Goal: Task Accomplishment & Management: Complete application form

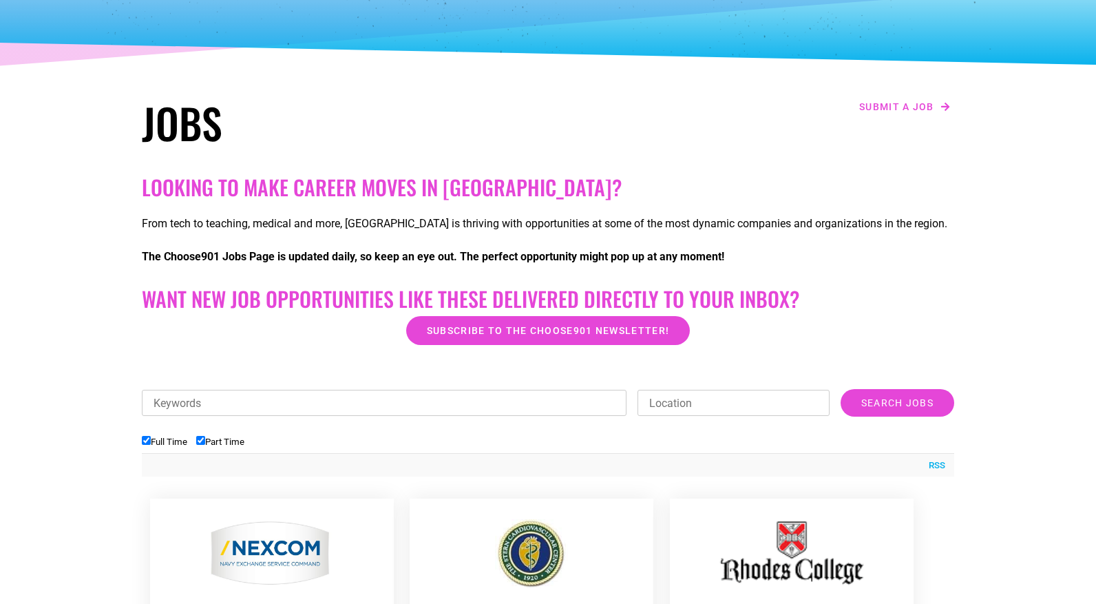
scroll to position [147, 0]
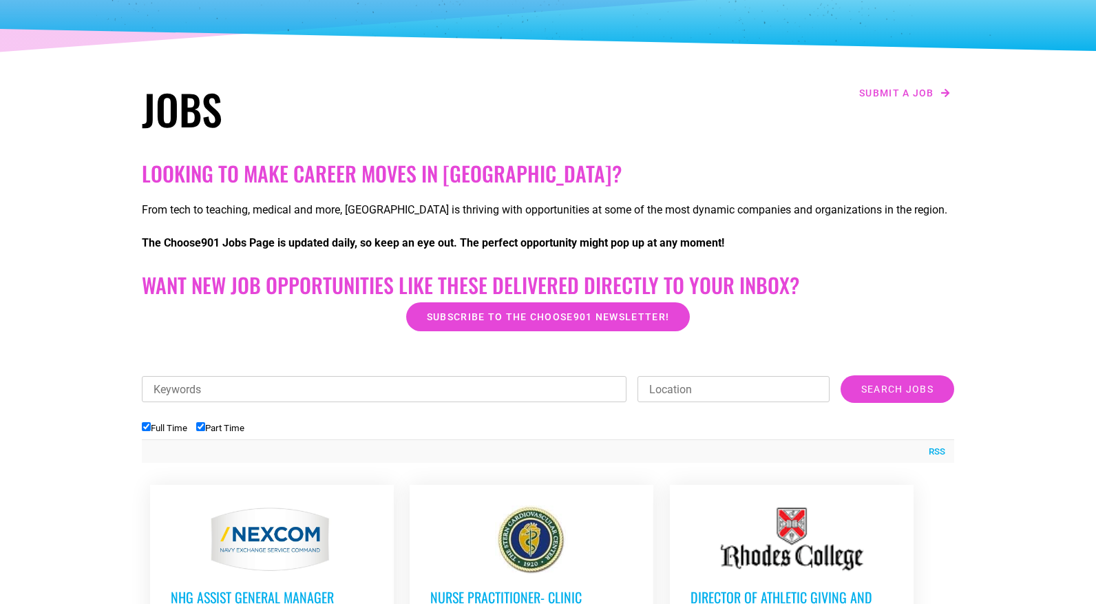
click at [209, 427] on label "Part Time" at bounding box center [220, 428] width 48 height 10
click at [205, 427] on input "Part Time" at bounding box center [200, 426] width 9 height 9
checkbox input "false"
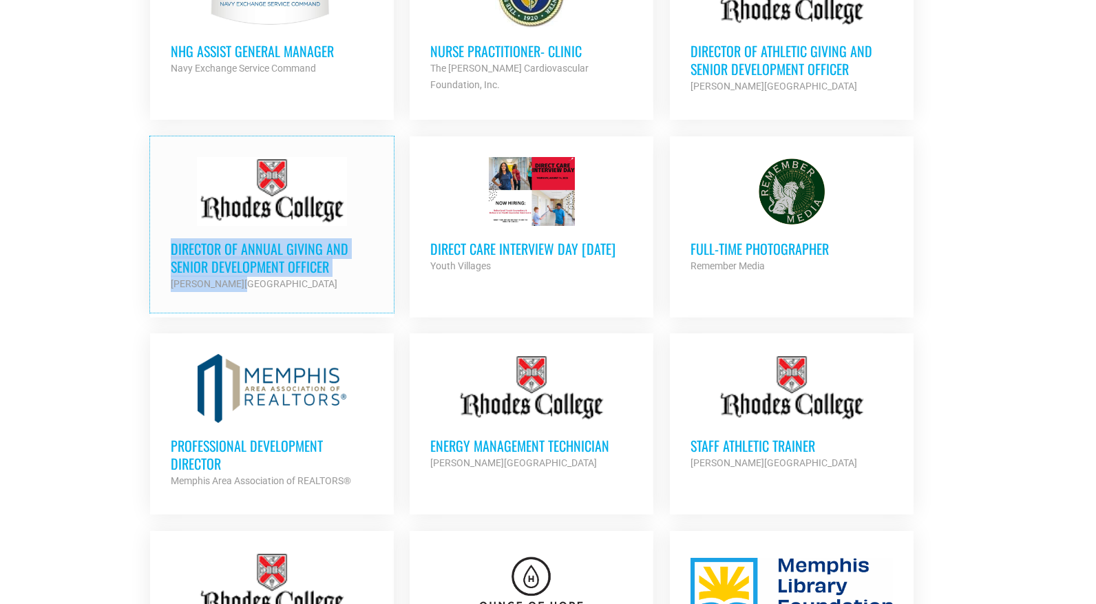
scroll to position [693, 0]
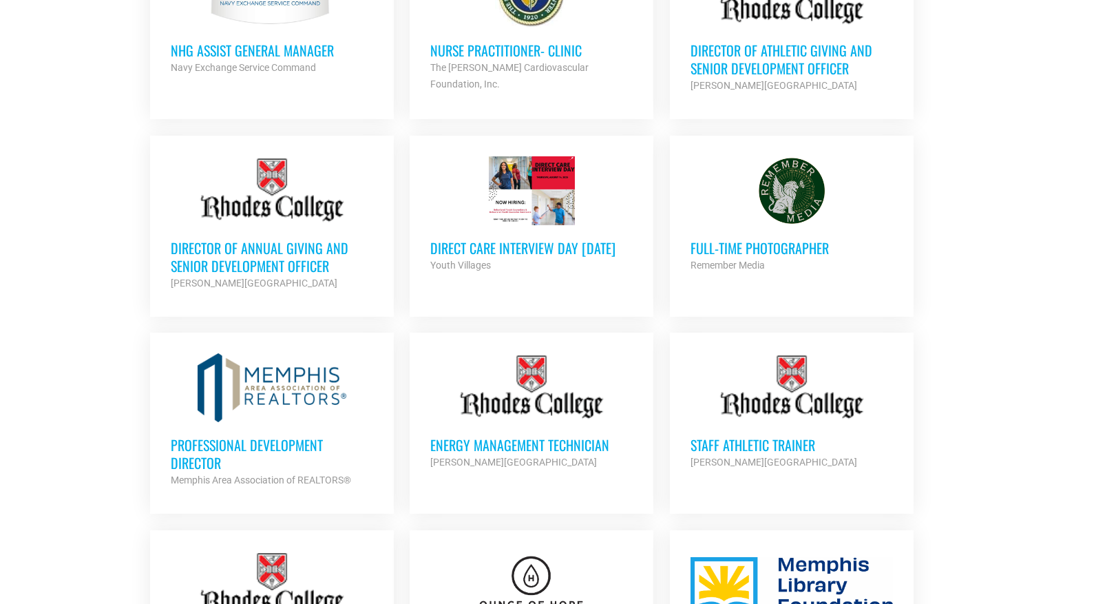
click at [112, 370] on section "Looking to make career moves in Memphis? From tech to teaching, medical and mor…" at bounding box center [548, 484] width 1096 height 1752
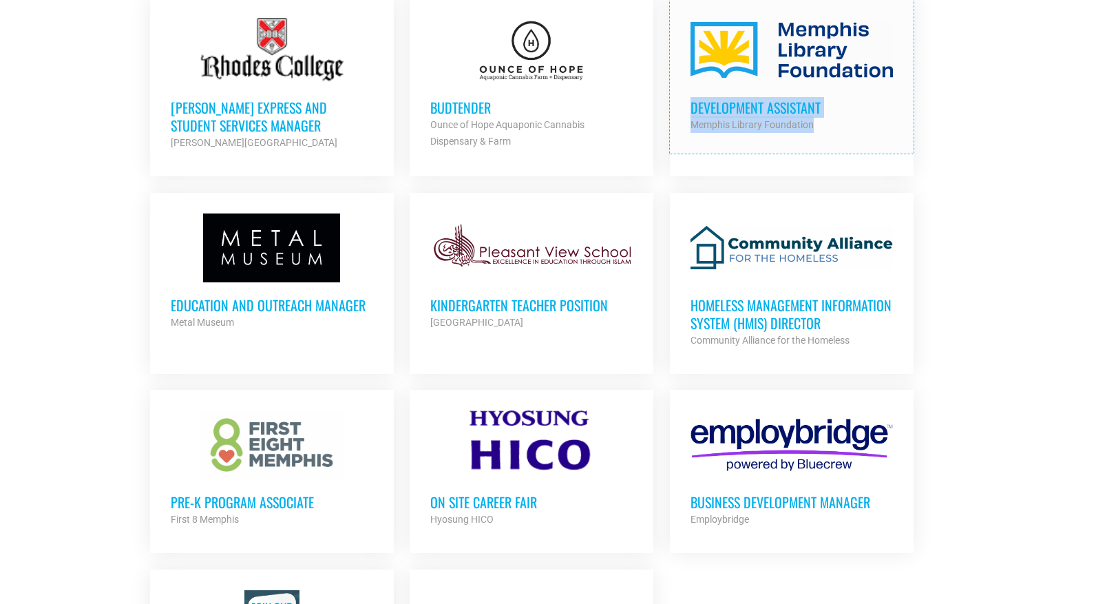
scroll to position [1233, 0]
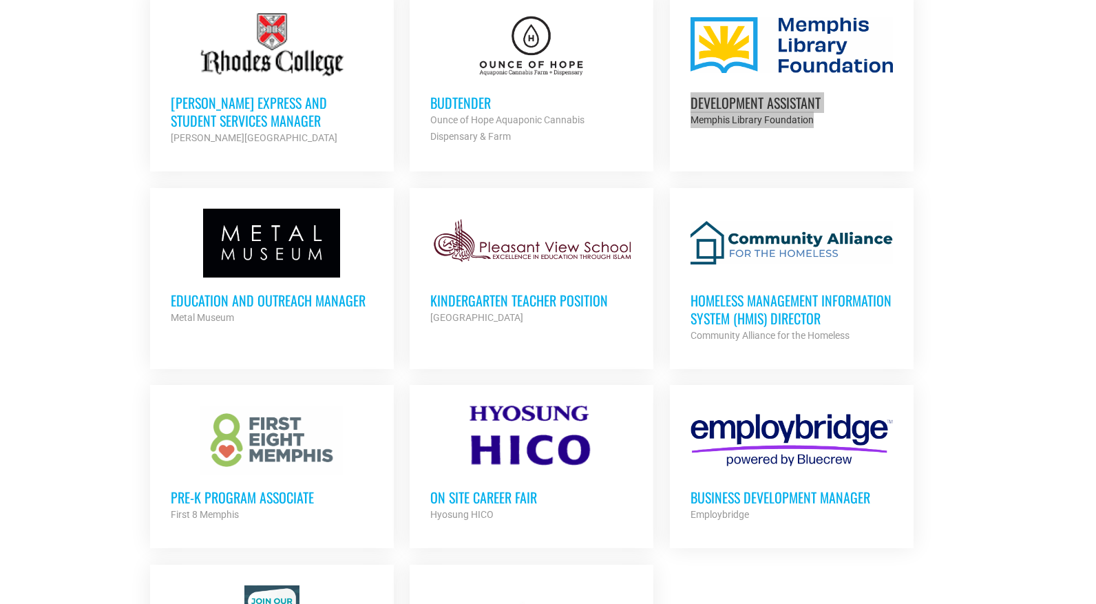
drag, startPoint x: 744, startPoint y: 292, endPoint x: 483, endPoint y: 14, distance: 380.4
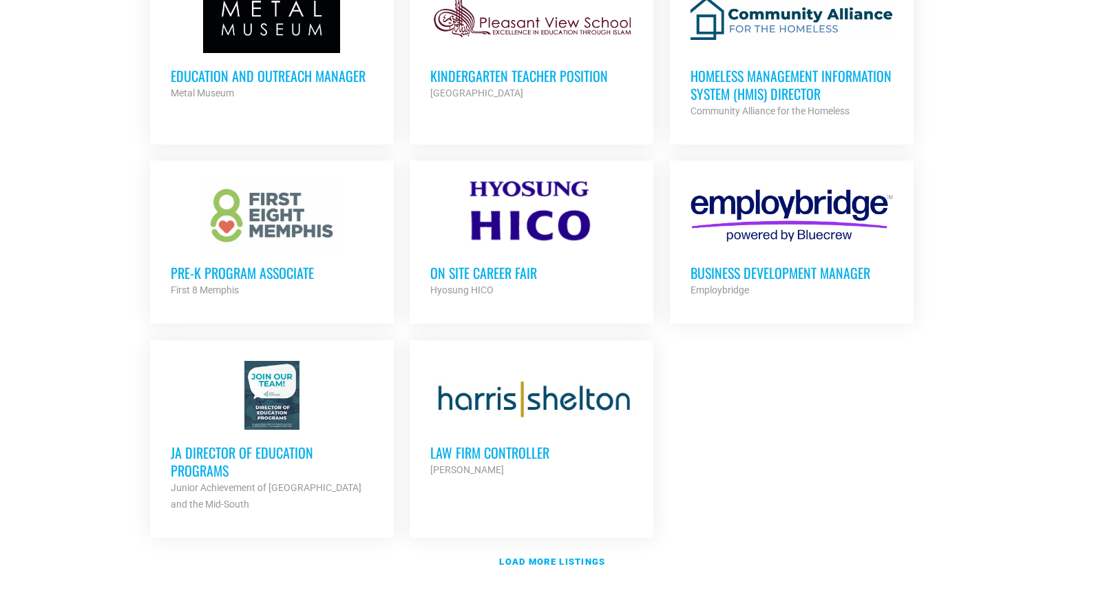
scroll to position [1462, 0]
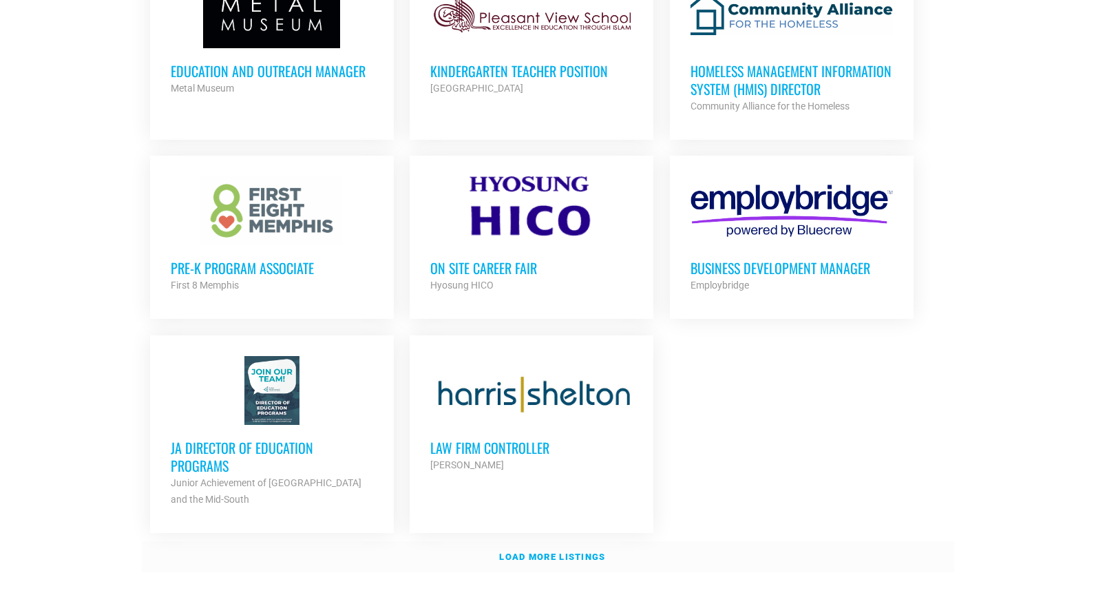
click at [543, 554] on strong "Load more listings" at bounding box center [552, 557] width 106 height 10
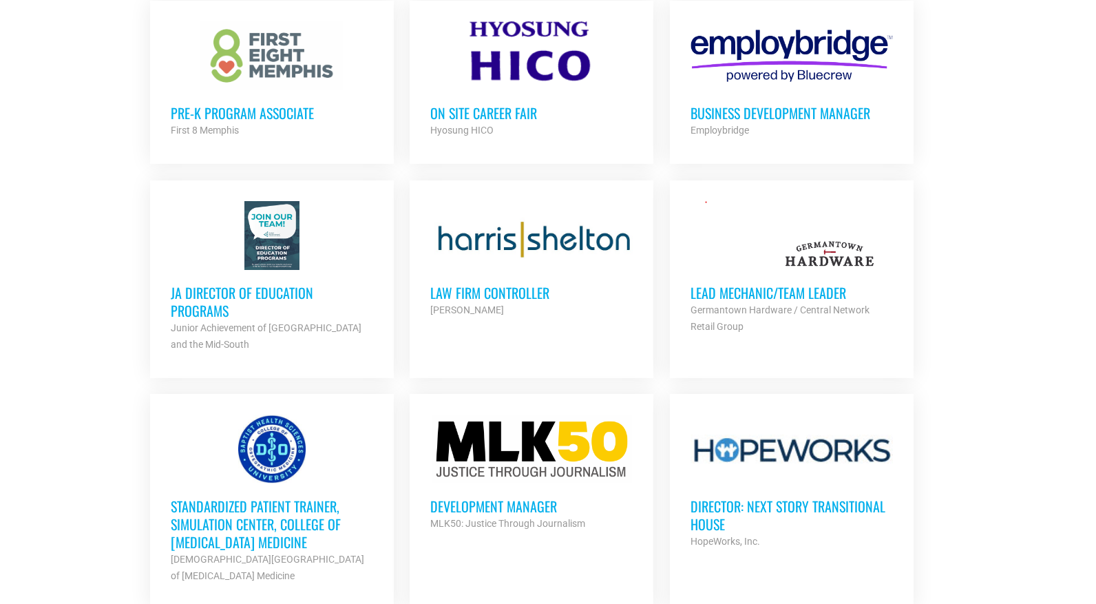
scroll to position [1619, 0]
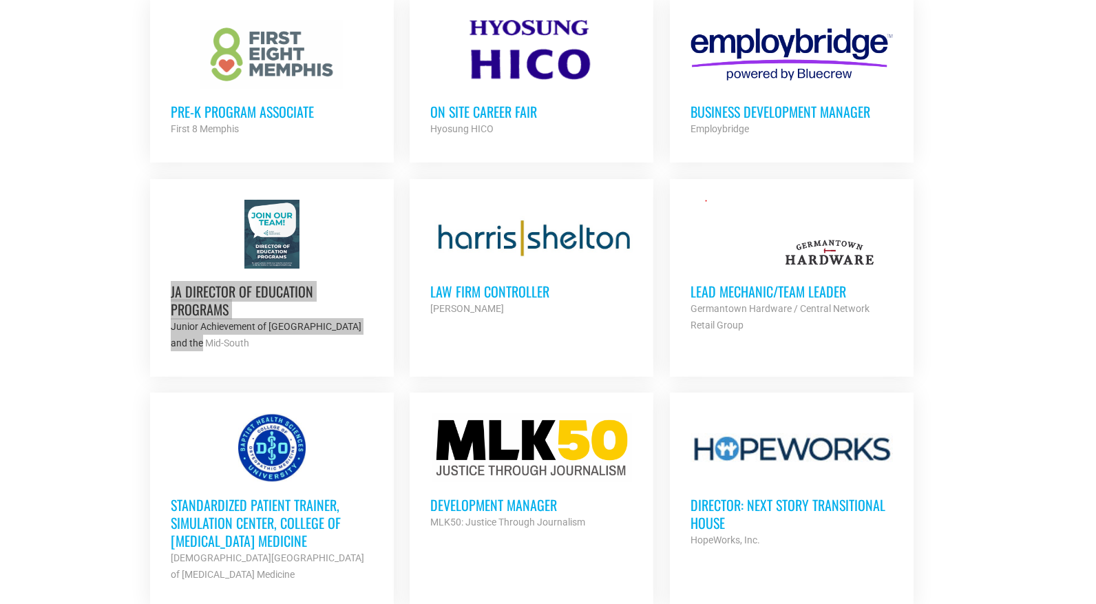
drag, startPoint x: 192, startPoint y: 307, endPoint x: 149, endPoint y: 44, distance: 266.6
click at [0, 0] on section "Looking to make career moves in Memphis? From tech to teaching, medical and mor…" at bounding box center [548, 256] width 1096 height 3149
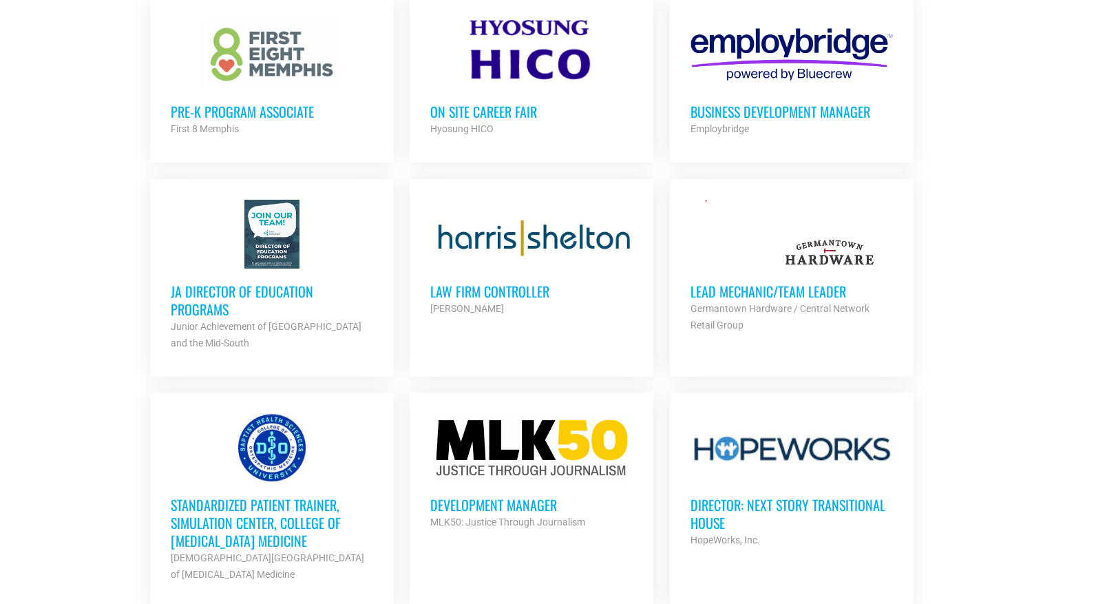
click at [23, 317] on section "Looking to make career moves in Memphis? From tech to teaching, medical and mor…" at bounding box center [548, 256] width 1096 height 3149
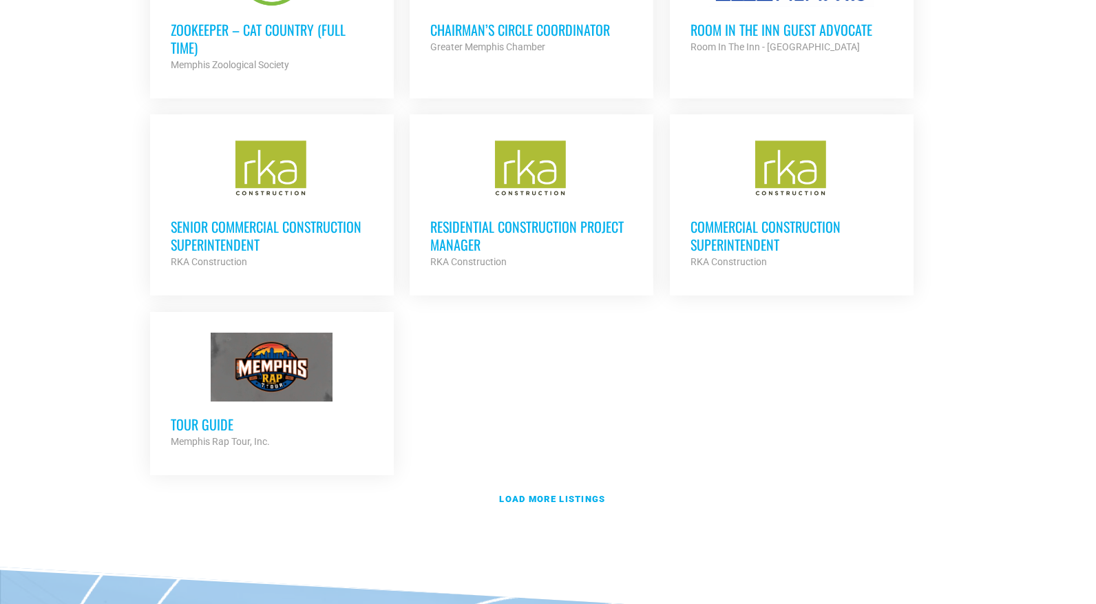
scroll to position [2919, 0]
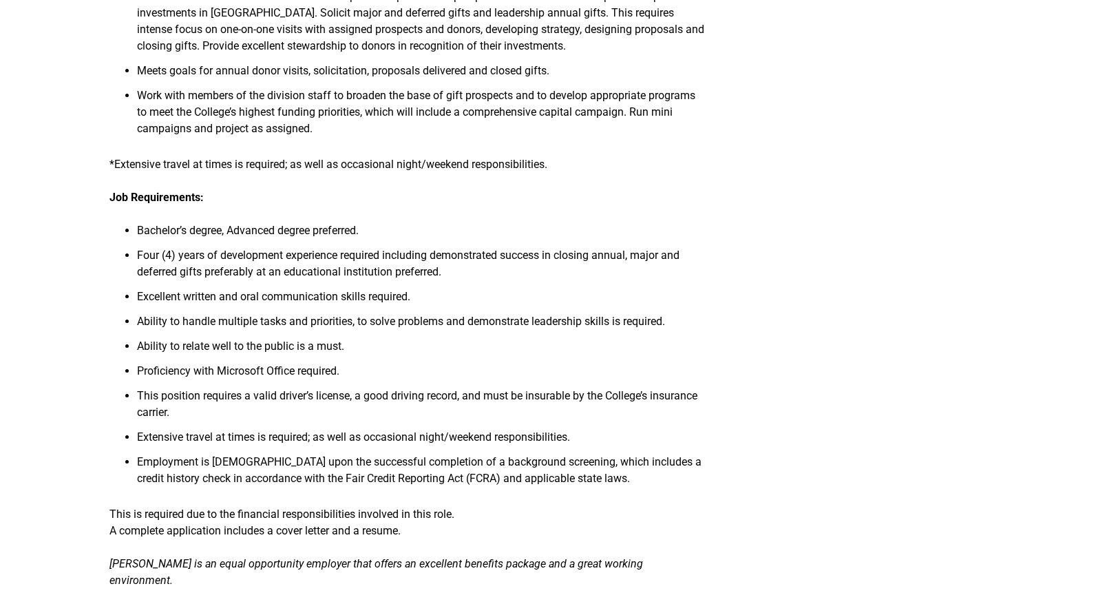
scroll to position [465, 0]
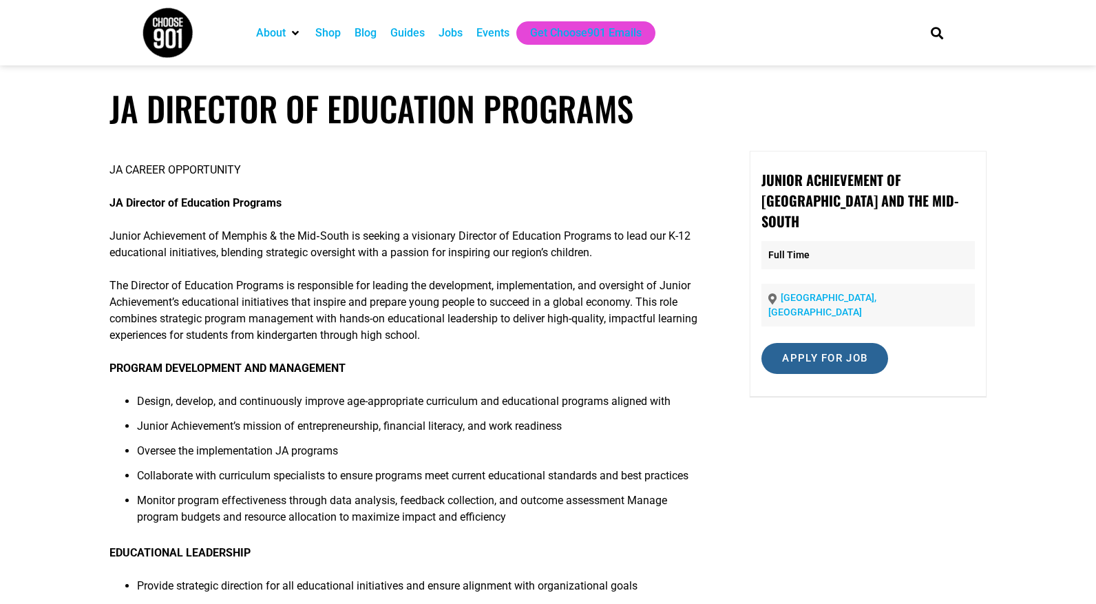
click at [850, 343] on input "Apply for job" at bounding box center [825, 358] width 127 height 31
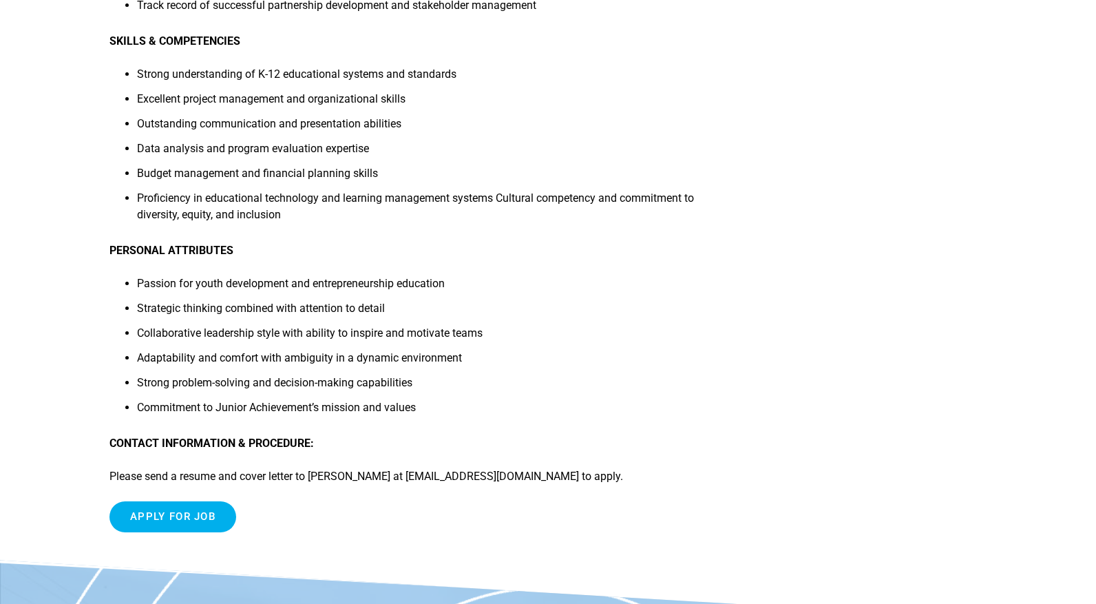
scroll to position [1403, 0]
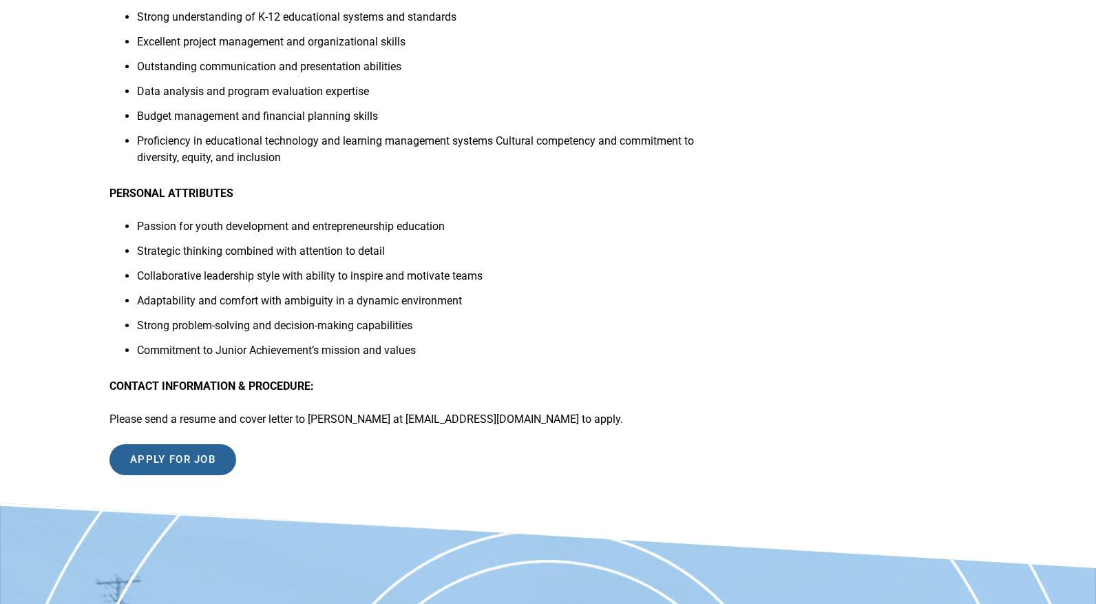
click at [210, 467] on input "Apply for job" at bounding box center [172, 459] width 127 height 31
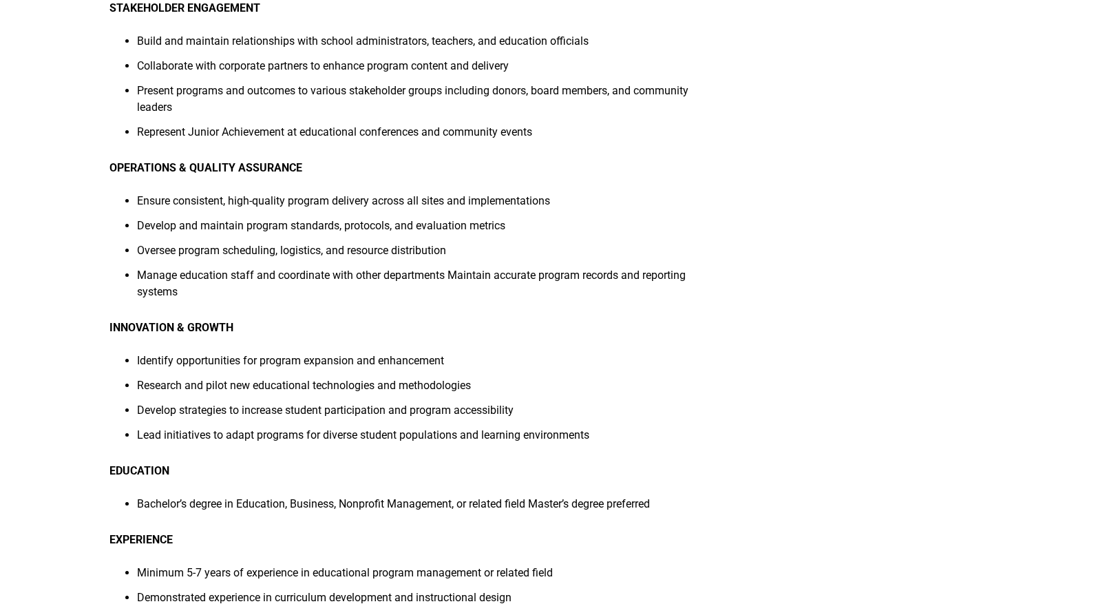
scroll to position [0, 0]
